Goal: Information Seeking & Learning: Find specific fact

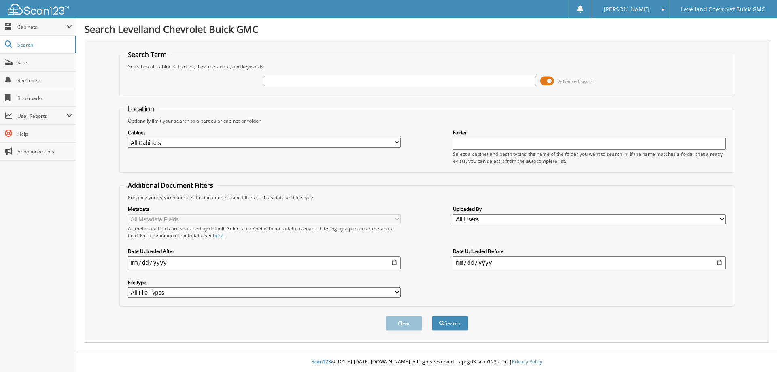
click at [302, 79] on input "text" at bounding box center [399, 81] width 273 height 12
type input "james mathews"
click at [432, 315] on button "Search" at bounding box center [450, 322] width 36 height 15
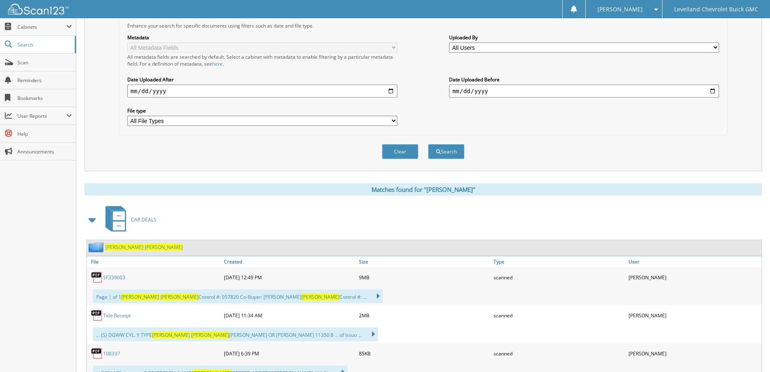
scroll to position [202, 0]
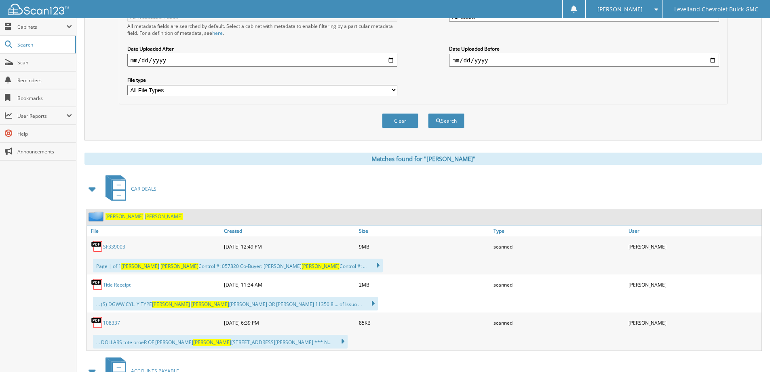
click at [113, 245] on link "SF339003" at bounding box center [114, 246] width 22 height 7
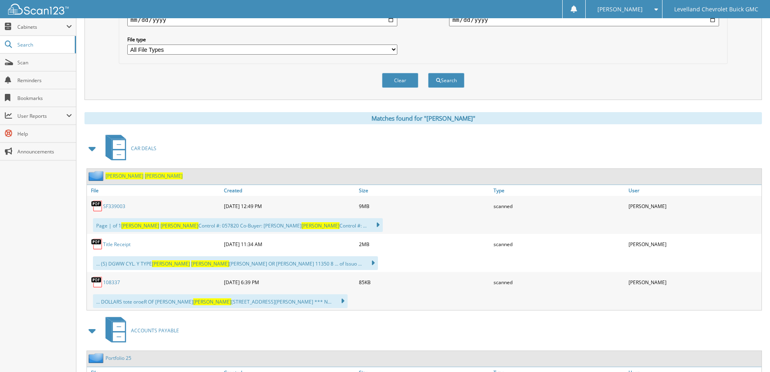
click at [110, 243] on link "Title Receipt" at bounding box center [117, 244] width 28 height 7
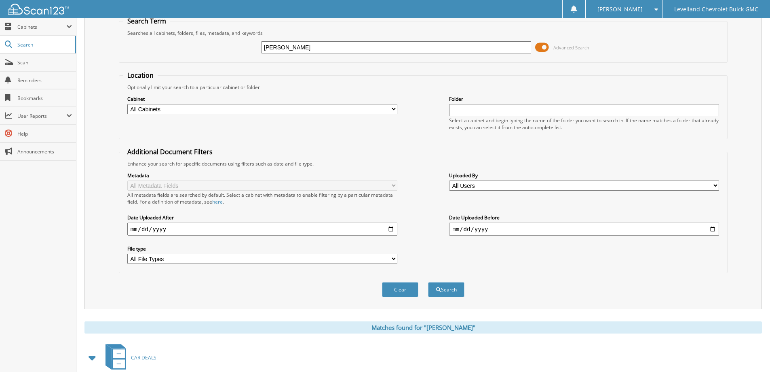
scroll to position [0, 0]
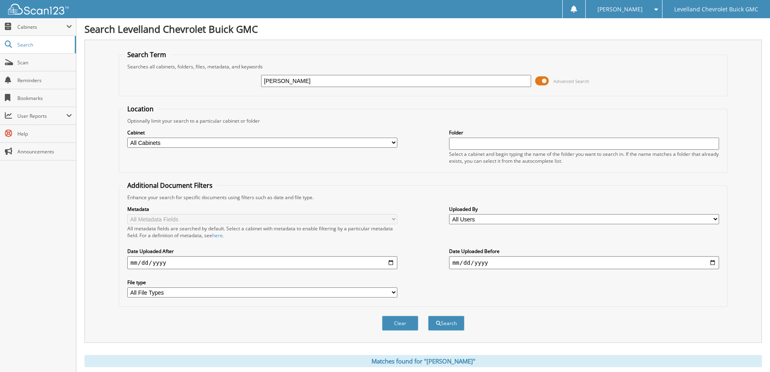
click at [349, 76] on input "james mathews" at bounding box center [396, 81] width 270 height 12
type input "j"
type input "108260"
click at [428, 315] on button "Search" at bounding box center [446, 322] width 36 height 15
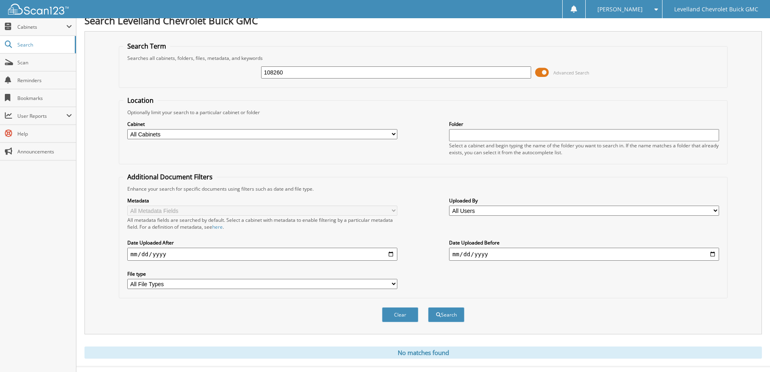
scroll to position [24, 0]
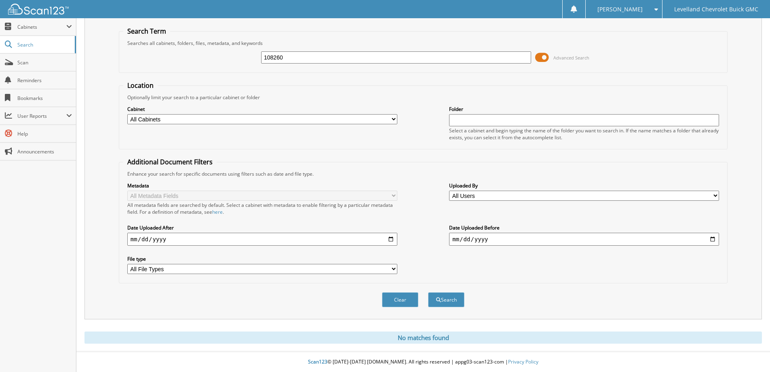
click at [305, 54] on input "108260" at bounding box center [396, 57] width 270 height 12
click at [447, 301] on button "Search" at bounding box center [446, 299] width 36 height 15
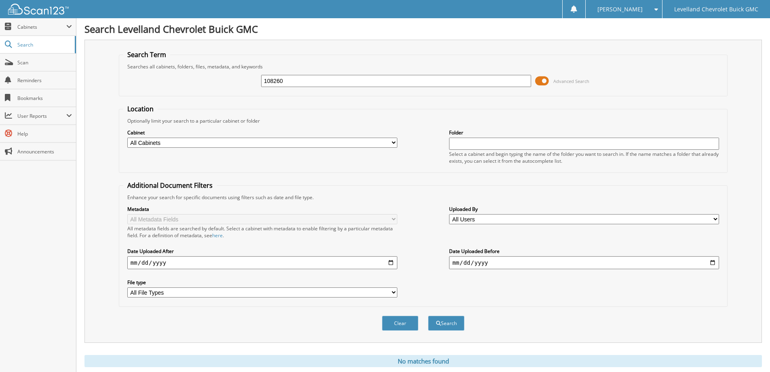
click at [296, 79] on input "108260" at bounding box center [396, 81] width 270 height 12
click at [455, 320] on button "Search" at bounding box center [446, 322] width 36 height 15
drag, startPoint x: 312, startPoint y: 80, endPoint x: 202, endPoint y: 66, distance: 111.0
click at [209, 69] on fieldset "Search Term Searches all cabinets, folders, files, metadata, and keywords 10826…" at bounding box center [423, 73] width 609 height 46
click at [37, 64] on span "Scan" at bounding box center [44, 62] width 55 height 7
